Goal: Information Seeking & Learning: Learn about a topic

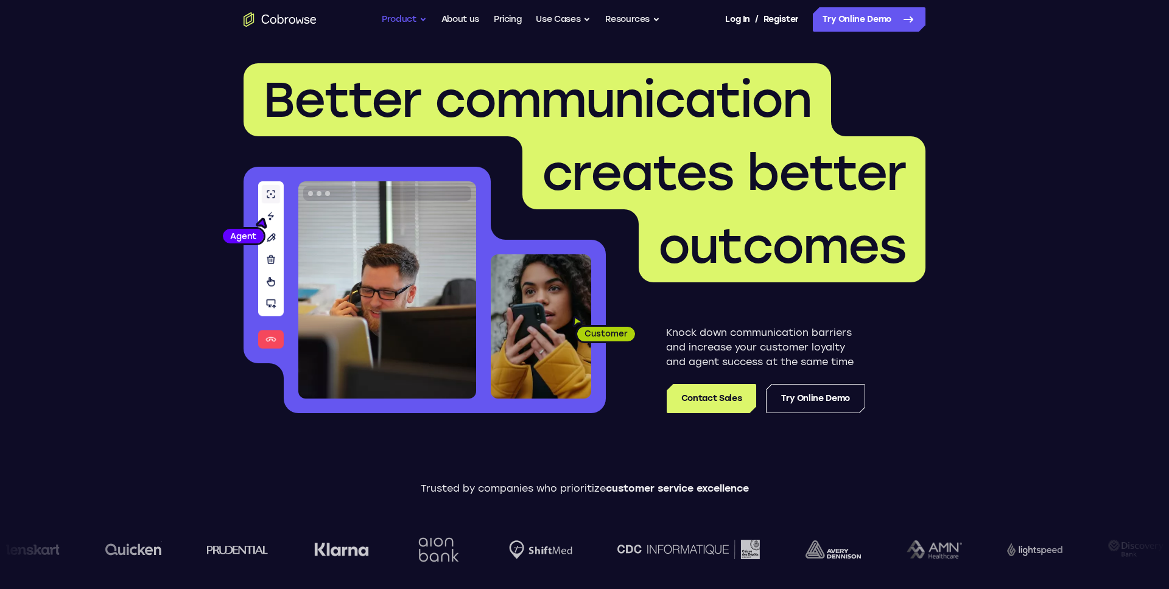
click at [418, 23] on button "Product" at bounding box center [404, 19] width 45 height 24
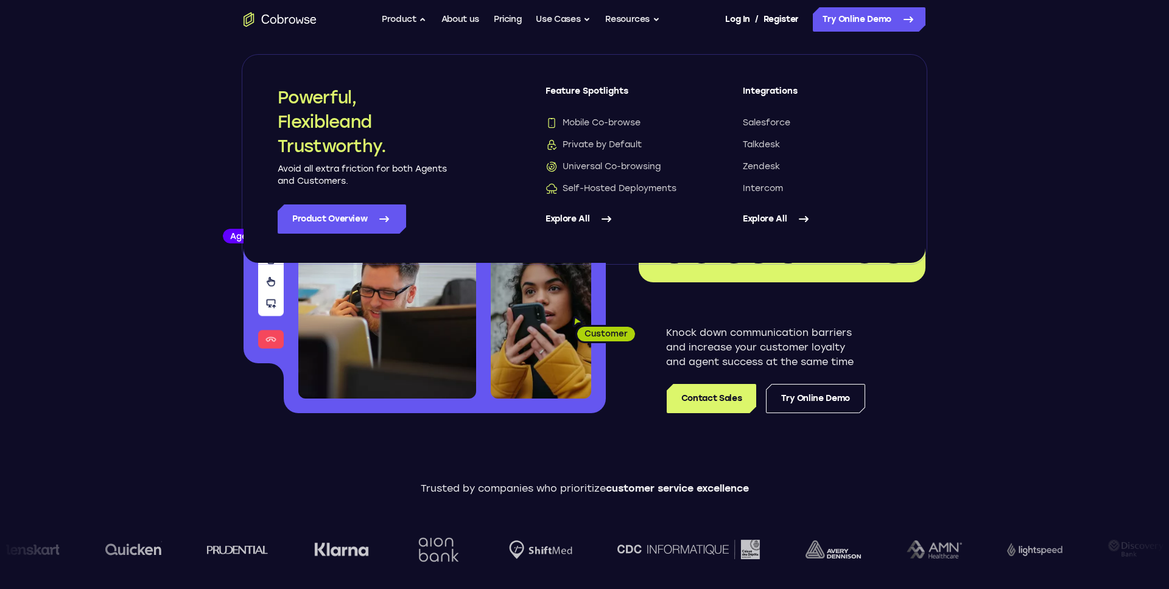
click at [759, 222] on link "Explore All" at bounding box center [817, 219] width 149 height 29
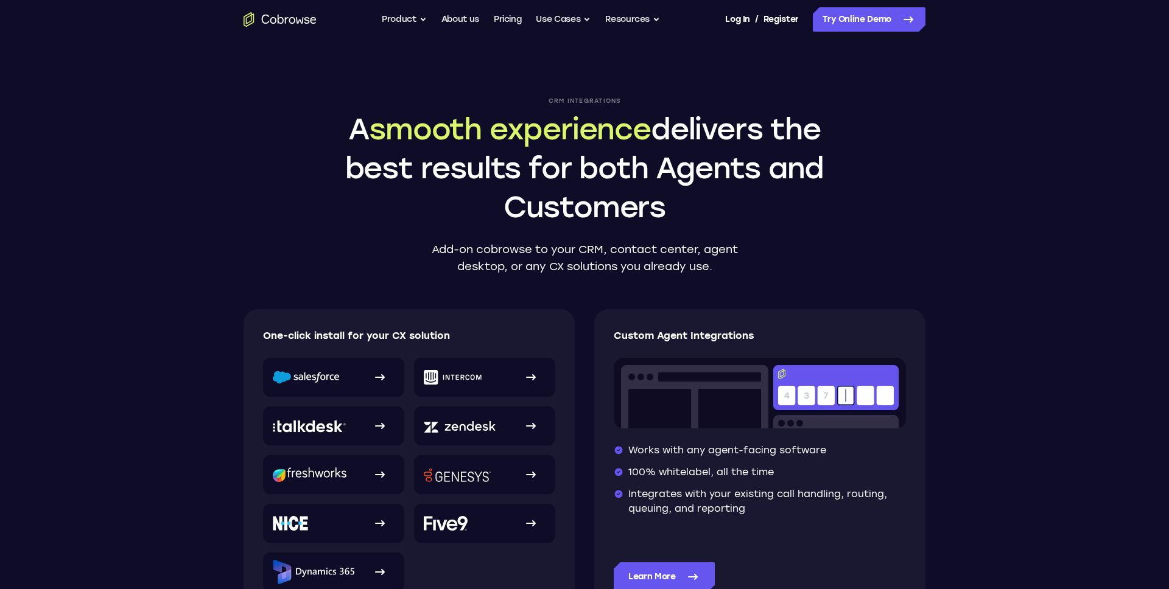
click at [303, 16] on icon "Go to the home page" at bounding box center [280, 19] width 73 height 15
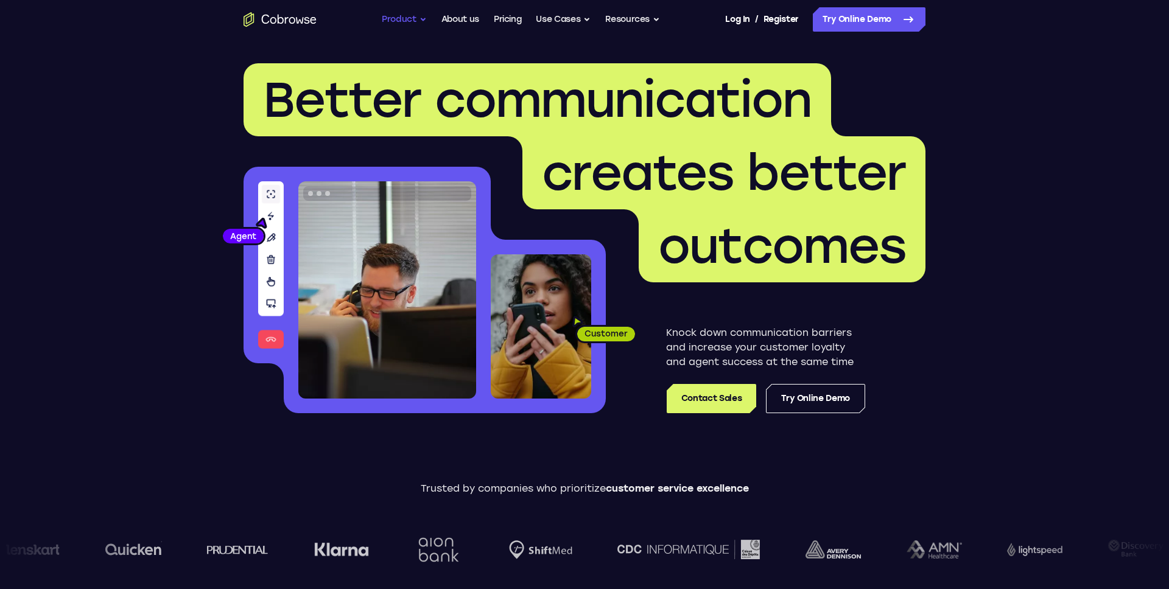
click at [415, 20] on button "Product" at bounding box center [404, 19] width 45 height 24
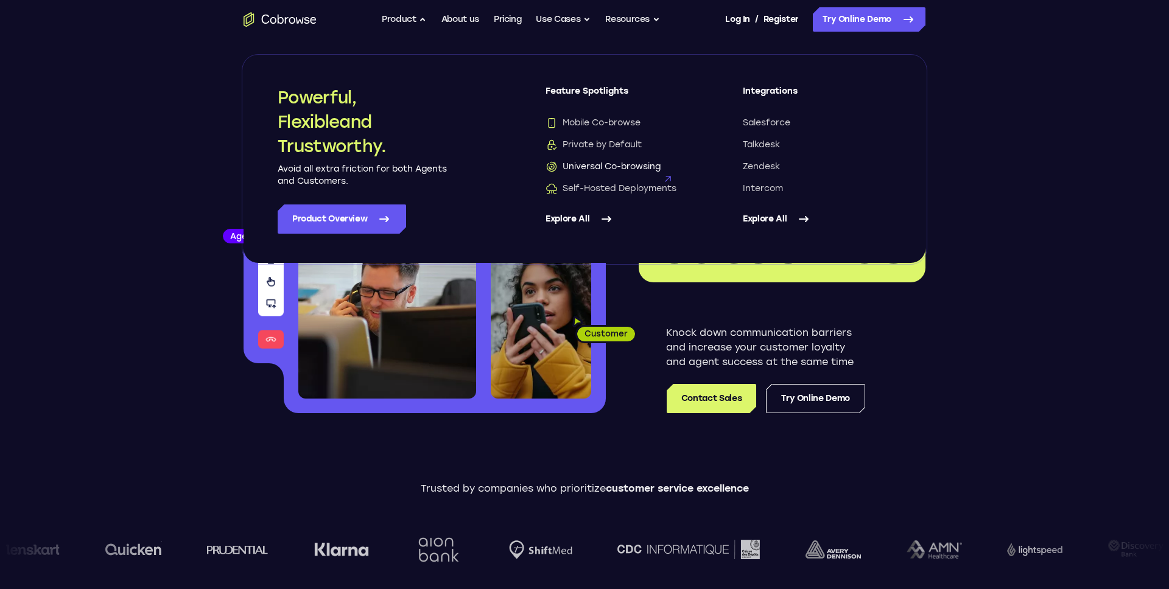
click at [602, 170] on span "Universal Co-browsing" at bounding box center [603, 167] width 115 height 12
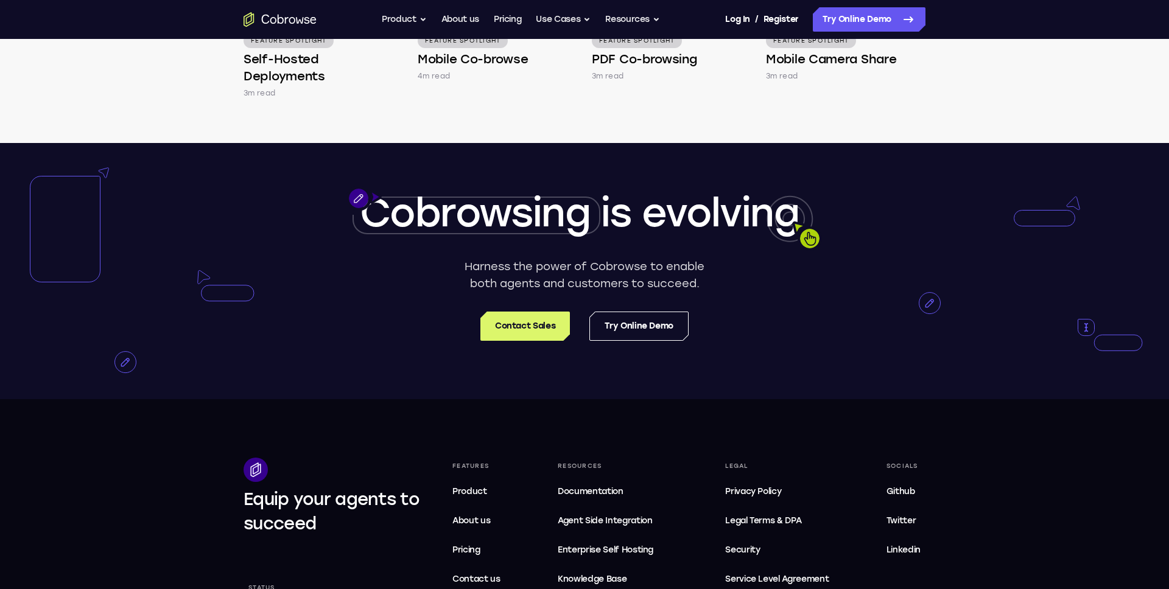
scroll to position [1942, 0]
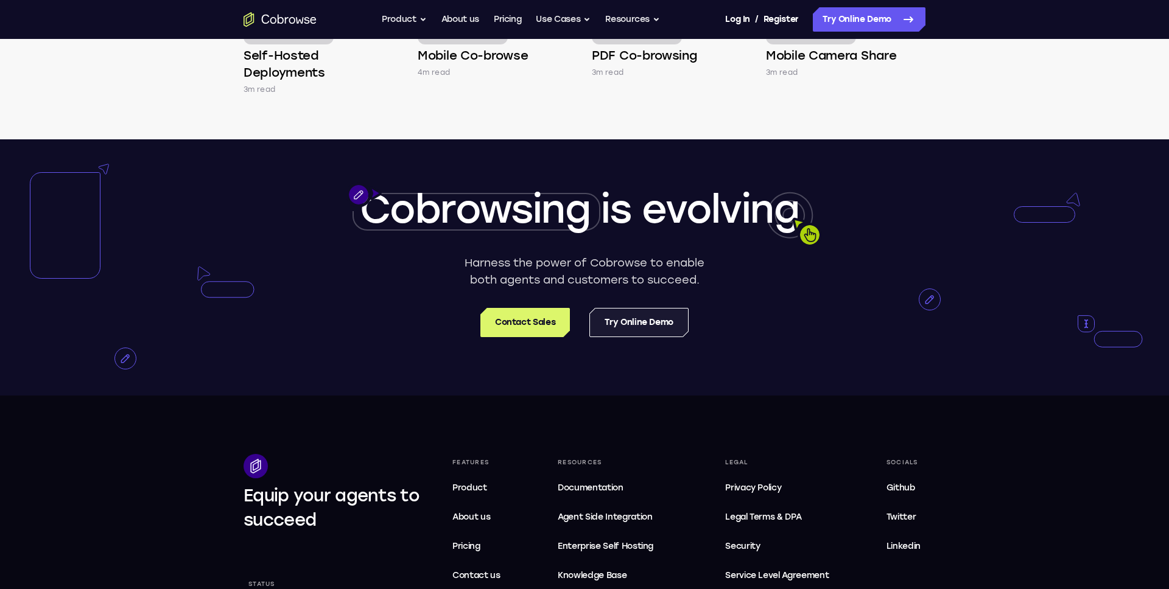
click at [642, 324] on link "Try Online Demo" at bounding box center [638, 322] width 99 height 29
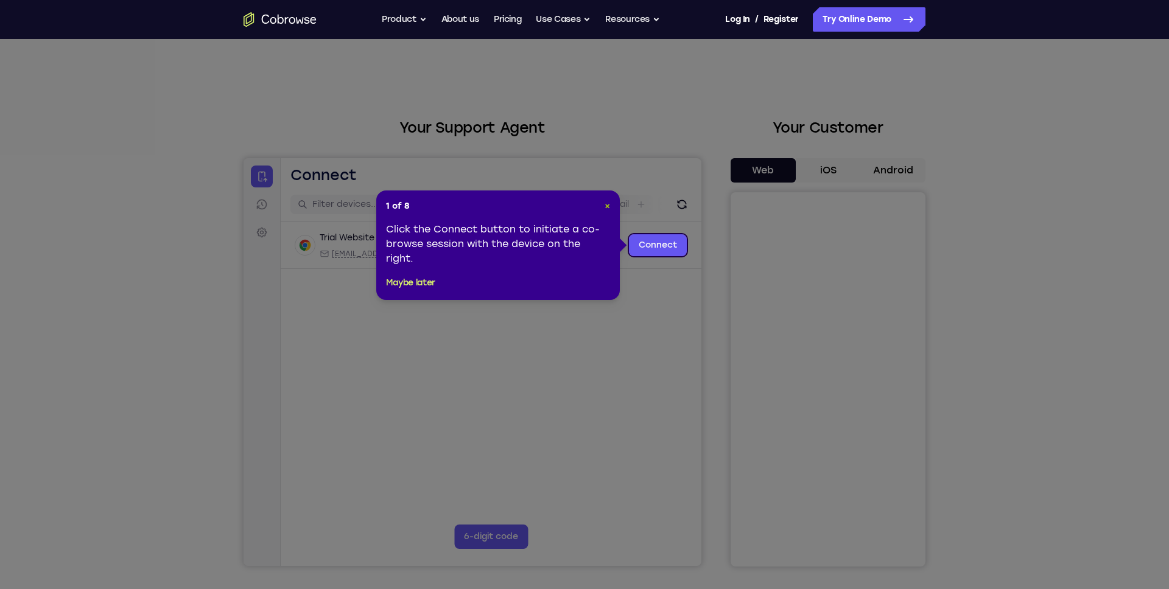
click at [607, 209] on span "×" at bounding box center [607, 206] width 5 height 10
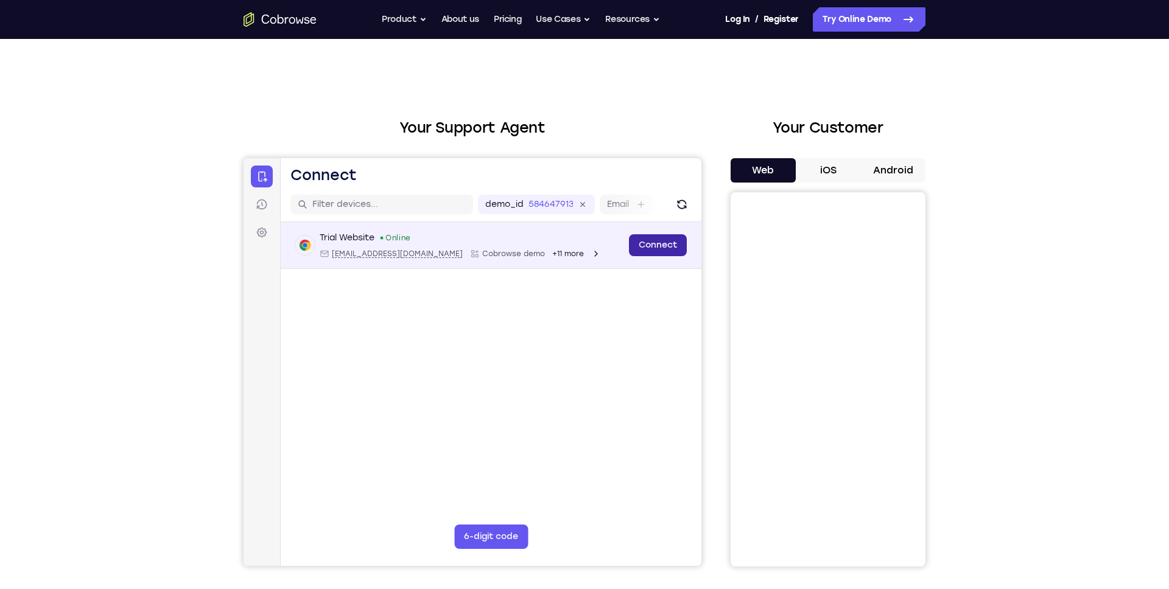
click at [646, 245] on link "Connect" at bounding box center [658, 245] width 58 height 22
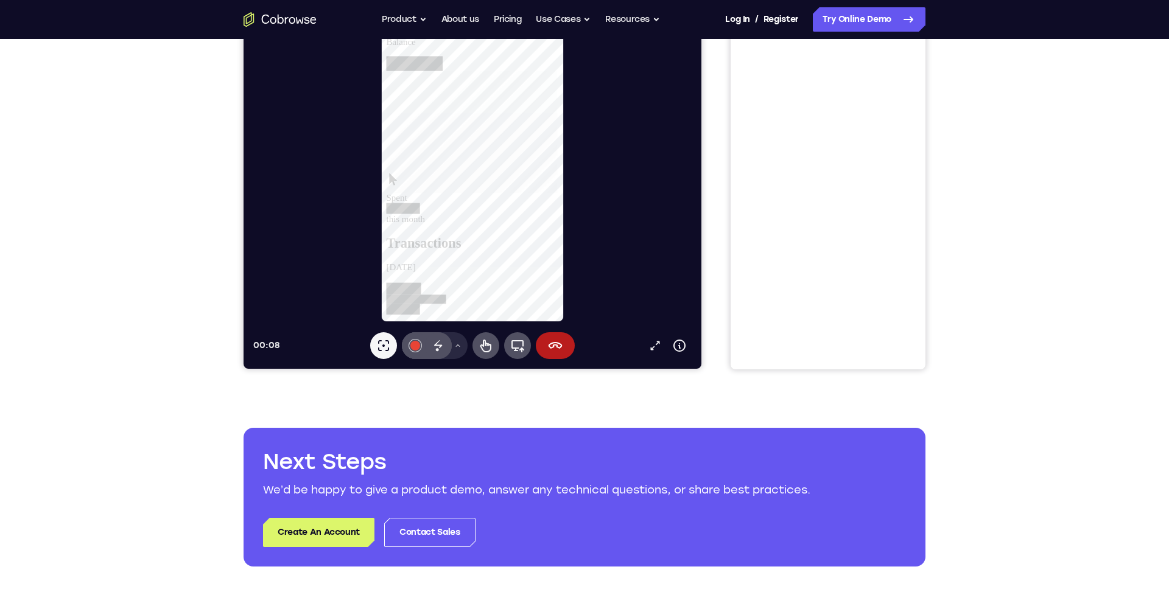
scroll to position [198, 0]
click at [517, 344] on icon at bounding box center [517, 345] width 15 height 15
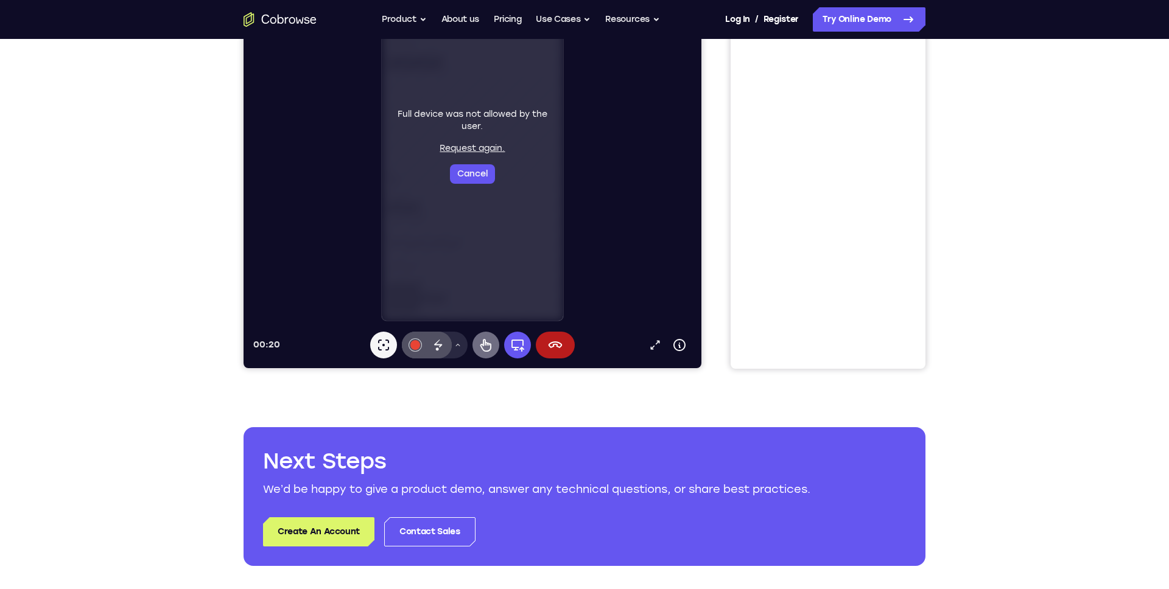
click at [487, 343] on icon at bounding box center [485, 345] width 11 height 13
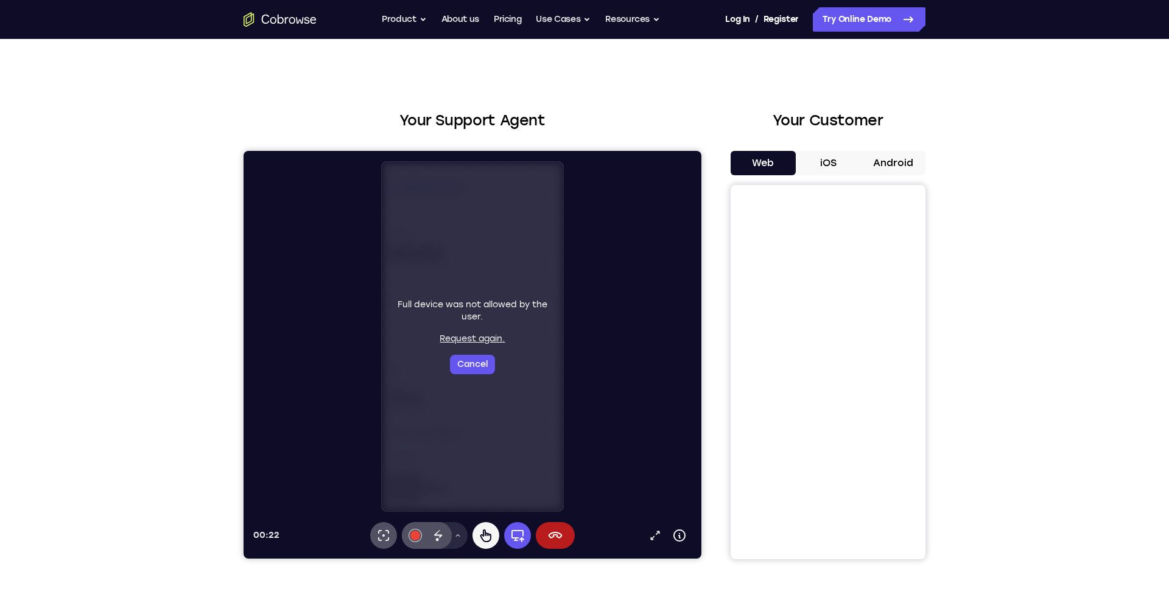
scroll to position [0, 0]
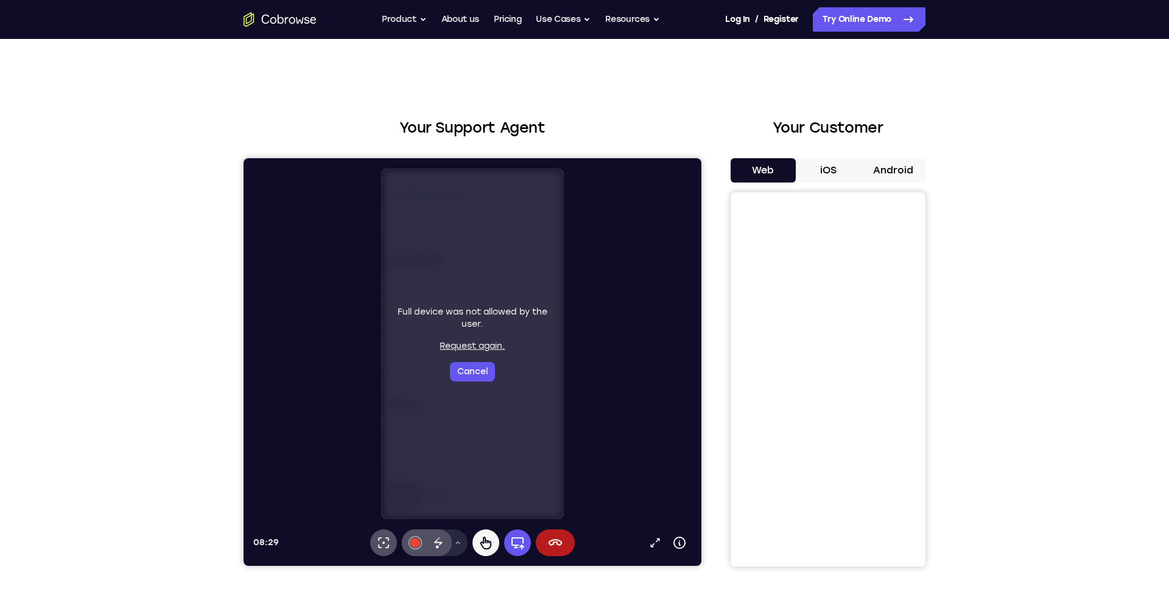
click at [827, 166] on button "iOS" at bounding box center [828, 170] width 65 height 24
click at [887, 166] on button "Android" at bounding box center [892, 170] width 65 height 24
click at [772, 167] on button "Web" at bounding box center [763, 170] width 65 height 24
click at [513, 21] on link "Pricing" at bounding box center [508, 19] width 28 height 24
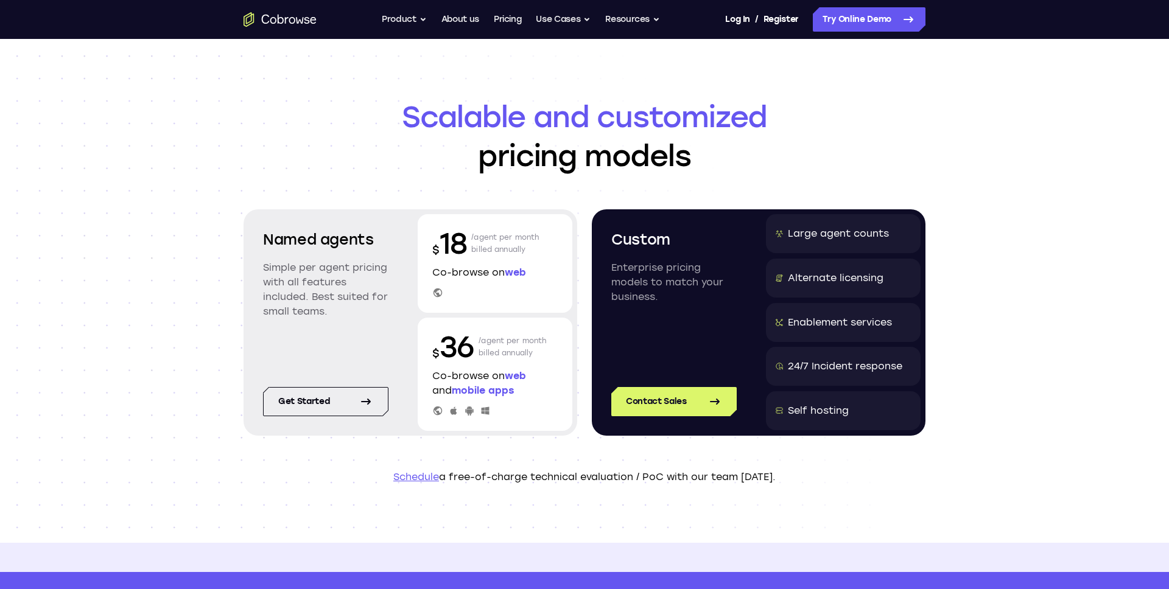
click at [778, 476] on p "Schedule a free-of-charge technical evaluation / PoC with our team today." at bounding box center [585, 477] width 682 height 15
drag, startPoint x: 778, startPoint y: 476, endPoint x: 420, endPoint y: 474, distance: 358.0
click at [420, 474] on p "Schedule a free-of-charge technical evaluation / PoC with our team today." at bounding box center [585, 477] width 682 height 15
click at [642, 508] on header "Scalable and customized pricing models Named agents Simple per agent pricing wi…" at bounding box center [584, 291] width 779 height 504
click at [634, 23] on button "Resources" at bounding box center [632, 19] width 55 height 24
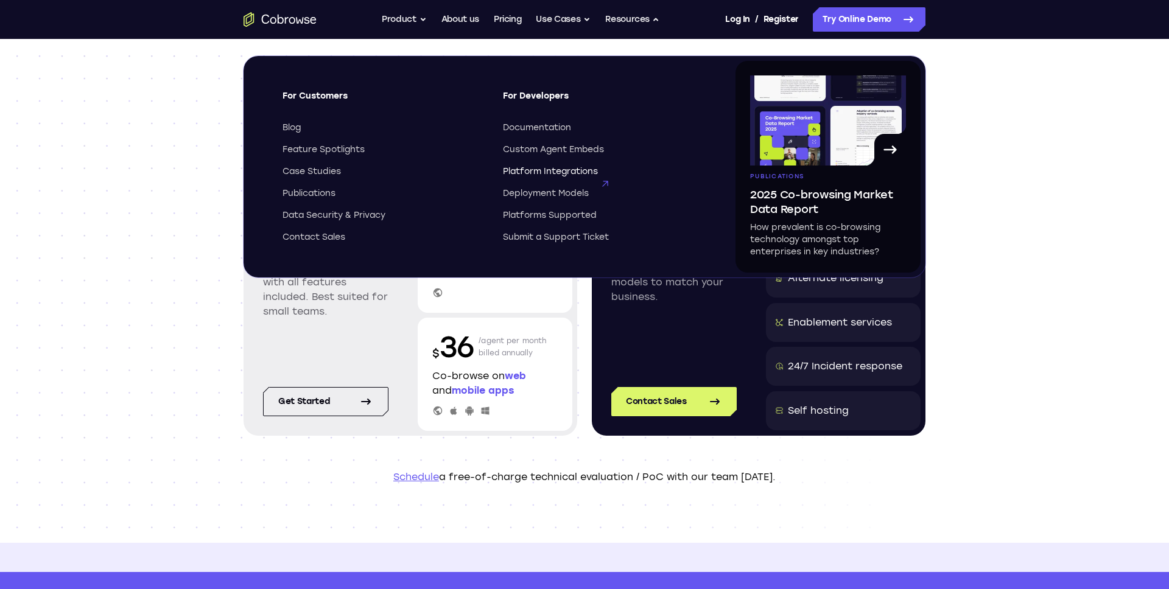
click at [551, 172] on span "Platform Integrations" at bounding box center [550, 172] width 95 height 12
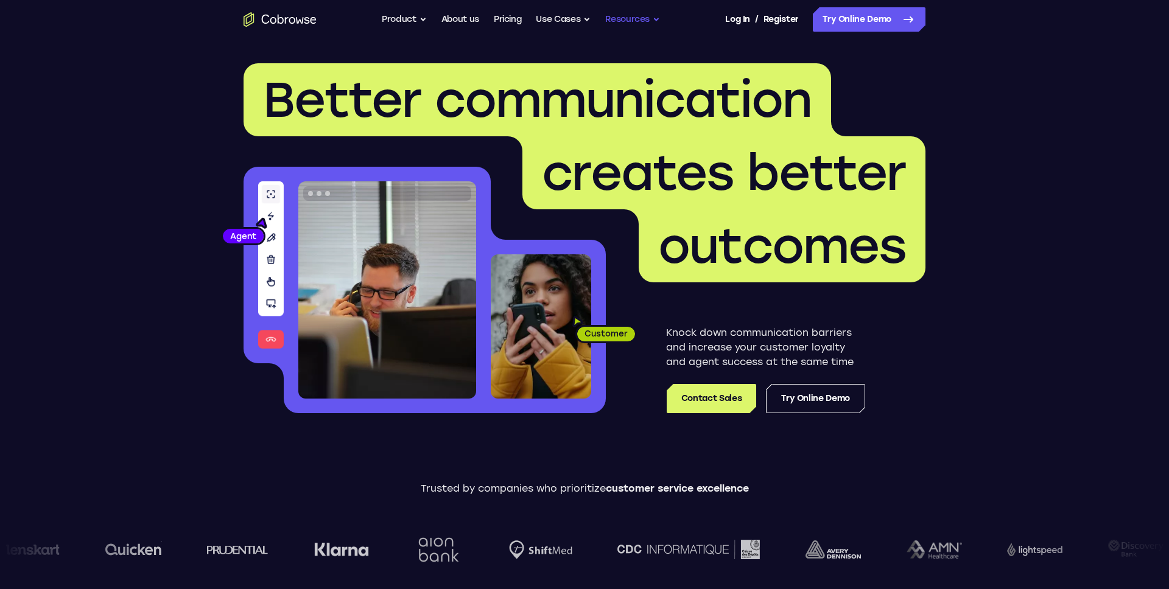
click at [613, 22] on button "Resources" at bounding box center [632, 19] width 55 height 24
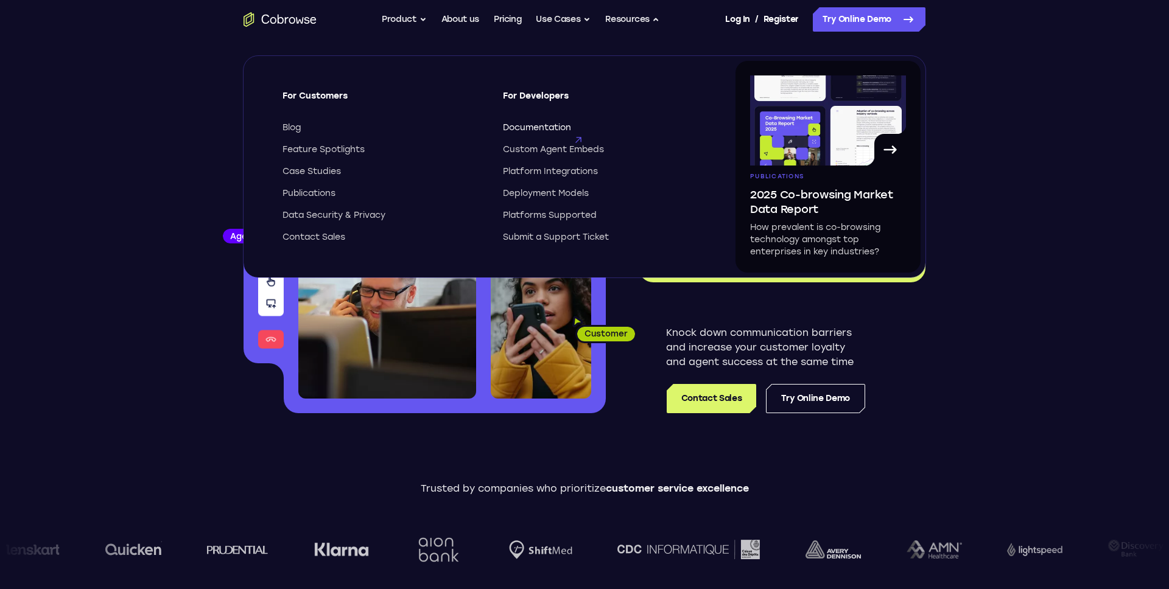
click at [547, 130] on span "Documentation" at bounding box center [537, 128] width 68 height 12
